Goal: Find specific page/section: Find specific page/section

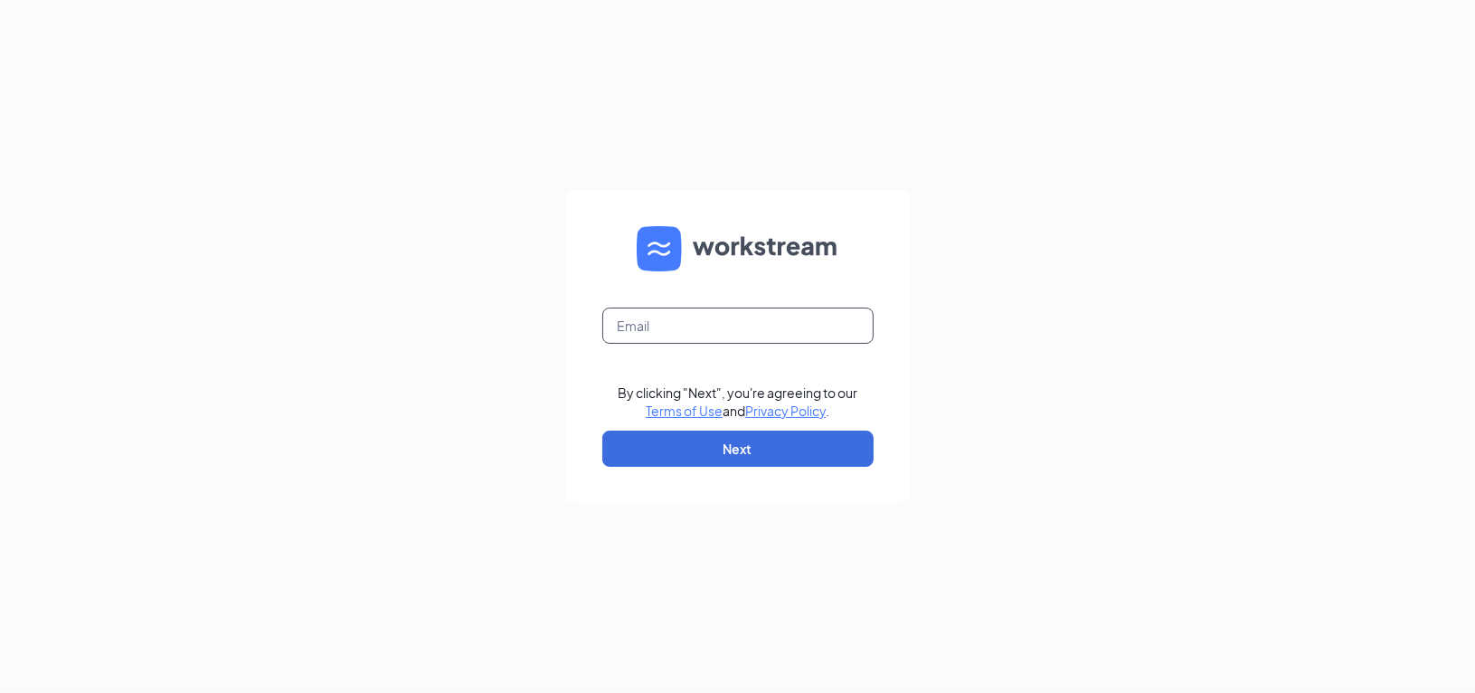
click at [659, 330] on input "text" at bounding box center [737, 326] width 271 height 36
type input "slarotonda@groupmgmt.com"
click at [640, 451] on button "Next" at bounding box center [737, 449] width 271 height 36
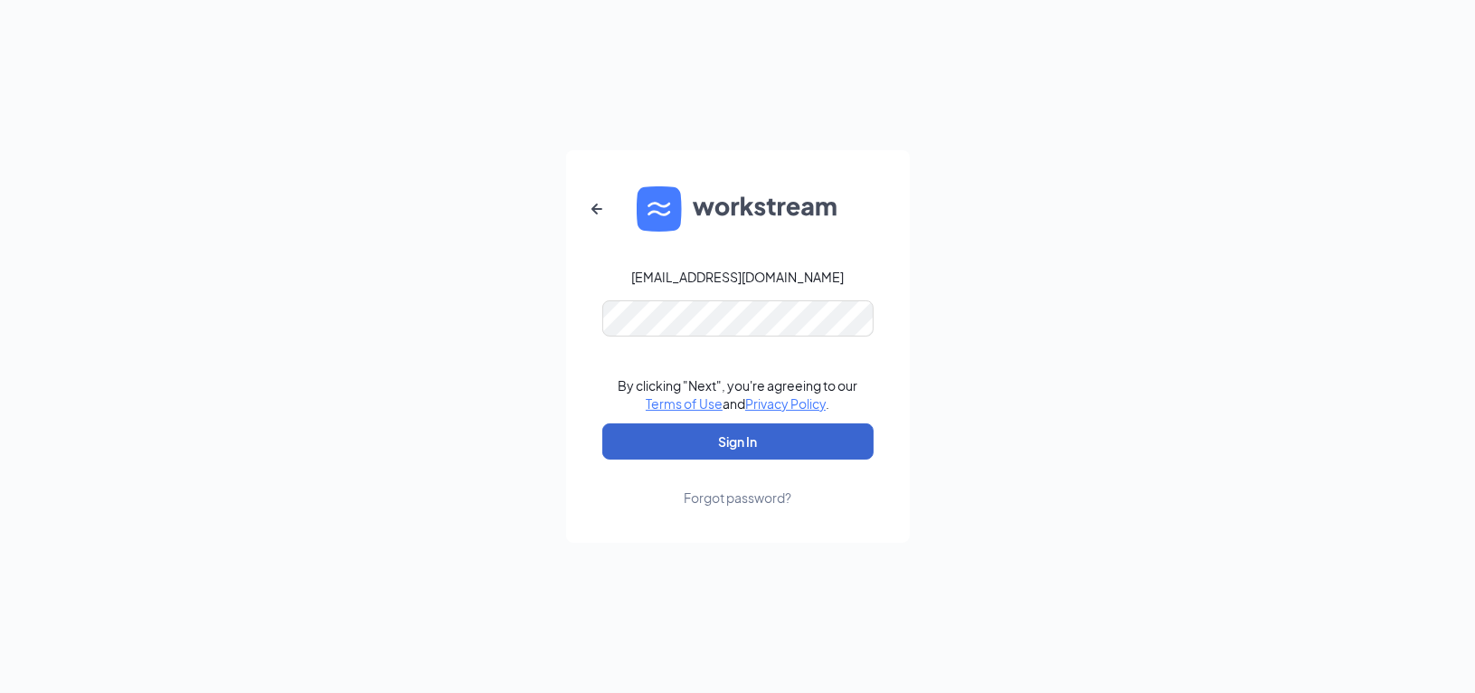
click at [640, 451] on button "Sign In" at bounding box center [737, 441] width 271 height 36
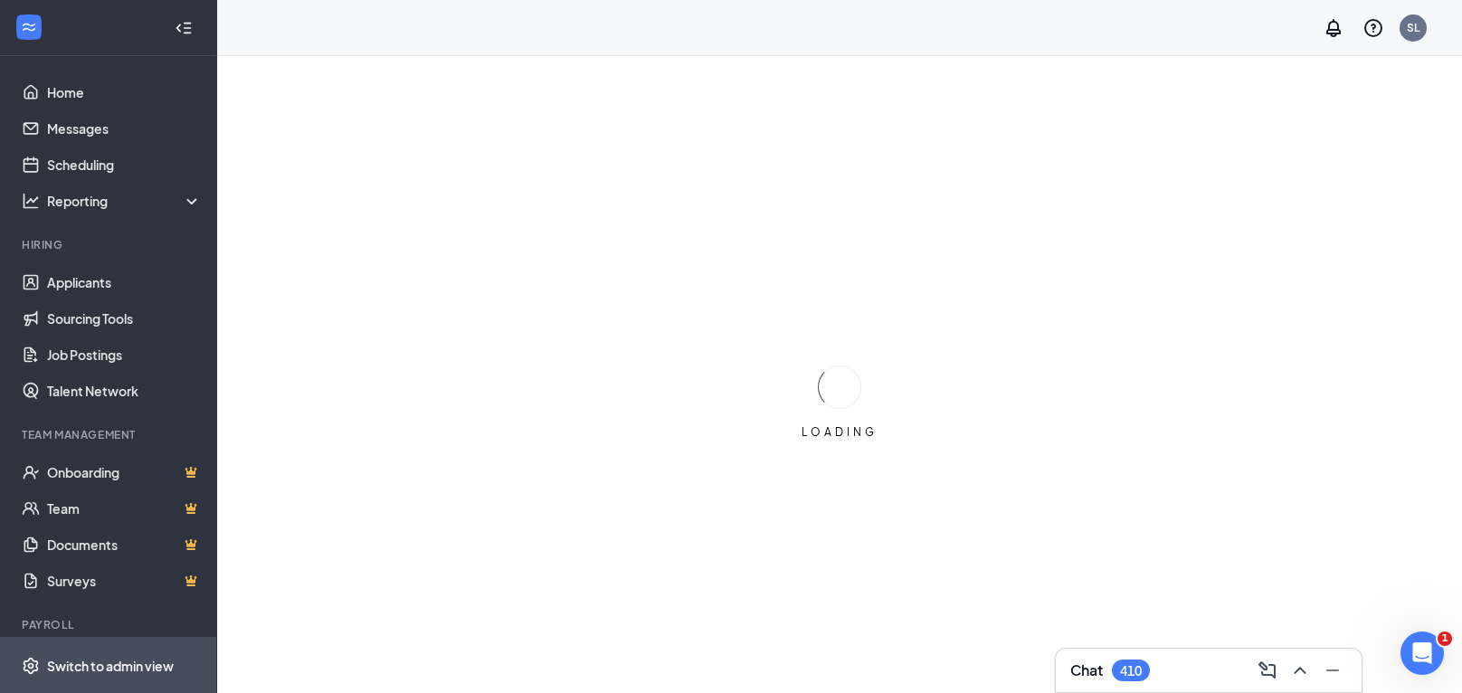
click at [98, 655] on span "Switch to admin view" at bounding box center [124, 665] width 155 height 55
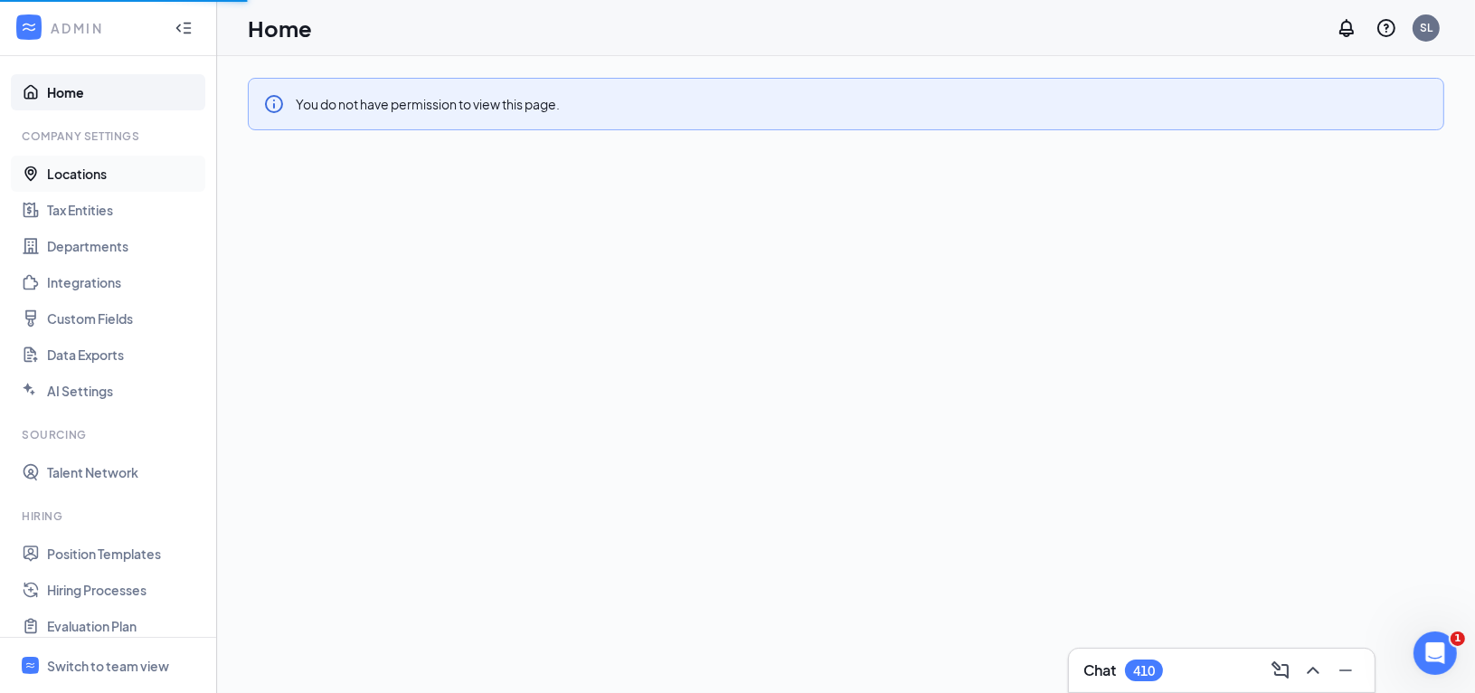
click at [103, 168] on link "Locations" at bounding box center [124, 174] width 155 height 36
